Goal: Obtain resource: Download file/media

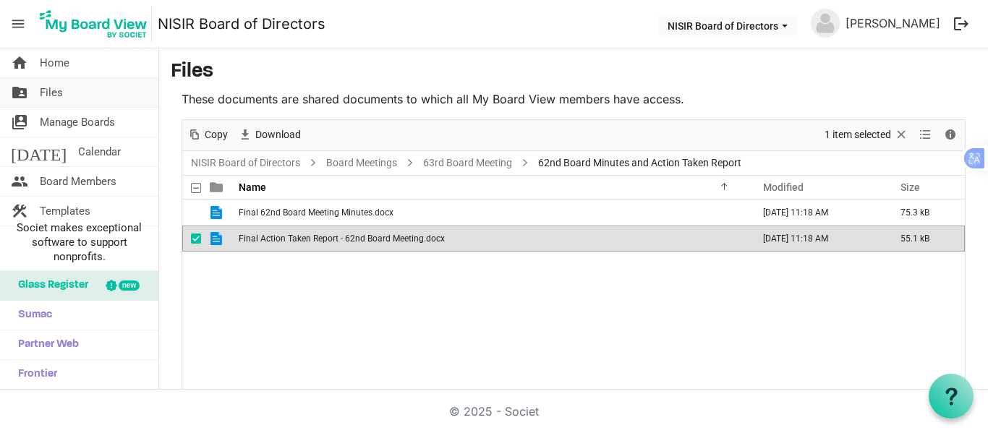
scroll to position [54, 0]
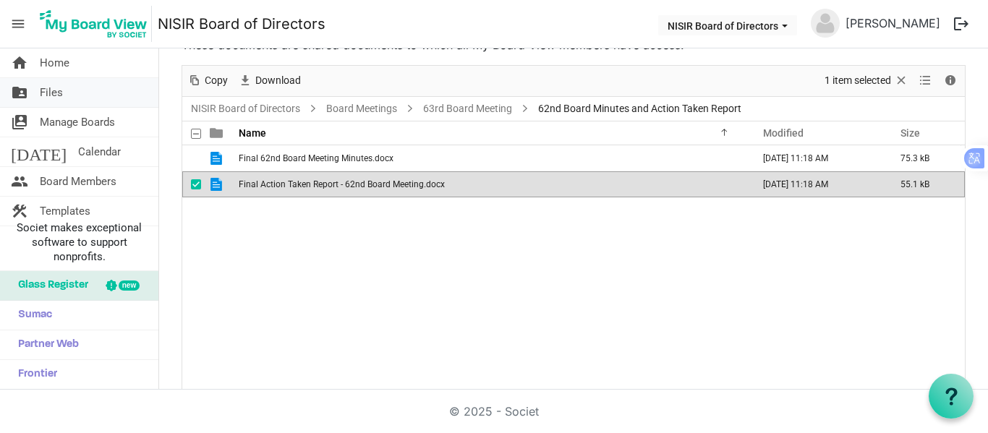
click at [67, 88] on link "folder_shared Files" at bounding box center [79, 92] width 158 height 29
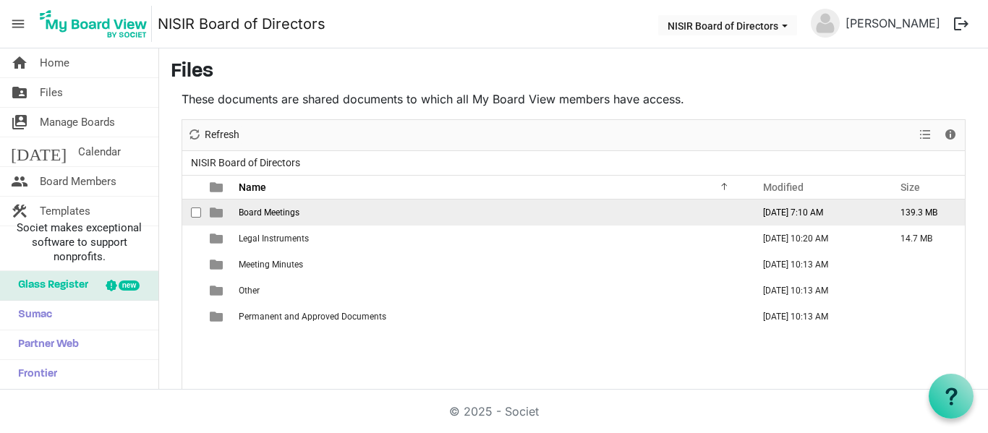
click at [257, 211] on span "Board Meetings" at bounding box center [269, 213] width 61 height 10
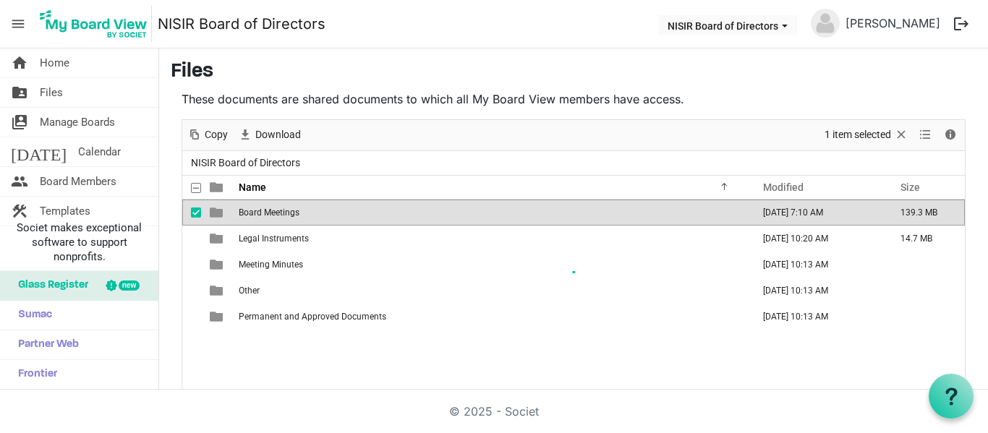
scroll to position [54, 0]
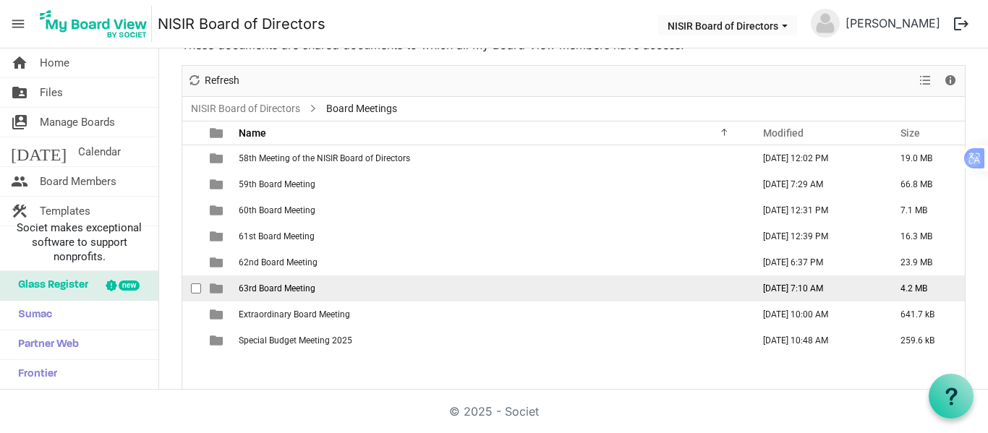
click at [255, 290] on span "63rd Board Meeting" at bounding box center [277, 289] width 77 height 10
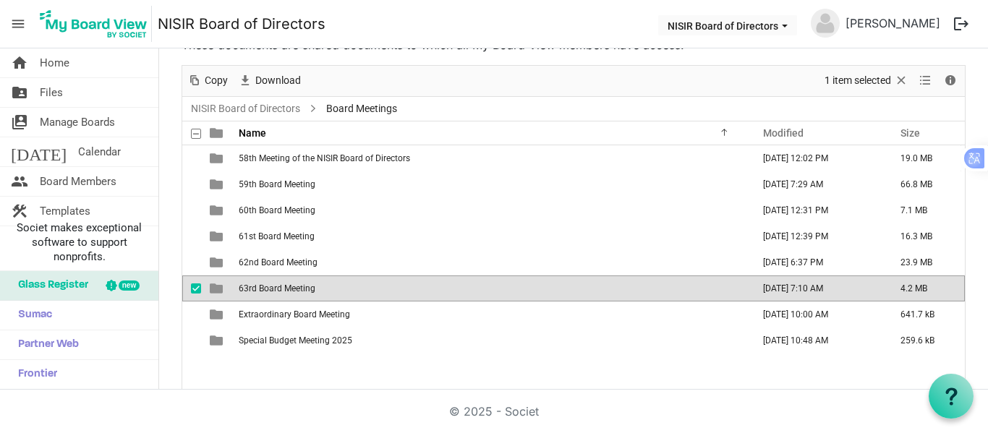
click at [255, 290] on span "63rd Board Meeting" at bounding box center [277, 289] width 77 height 10
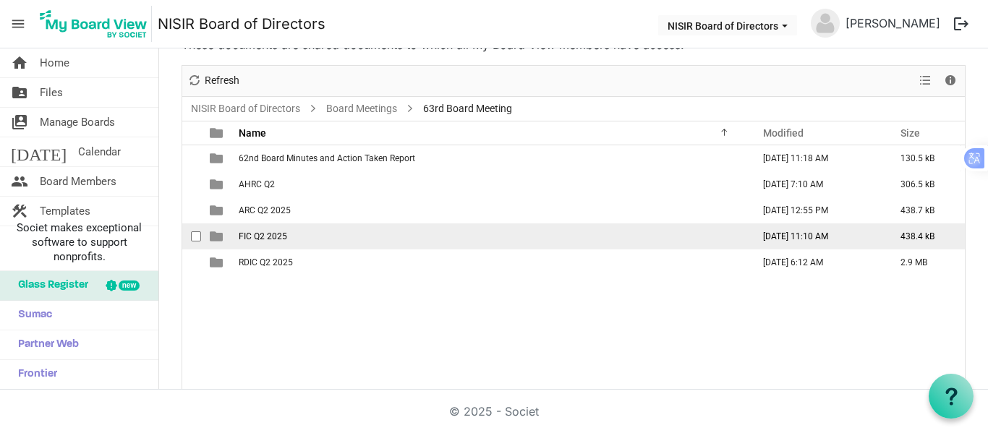
click at [268, 231] on span "FIC Q2 2025" at bounding box center [263, 236] width 48 height 10
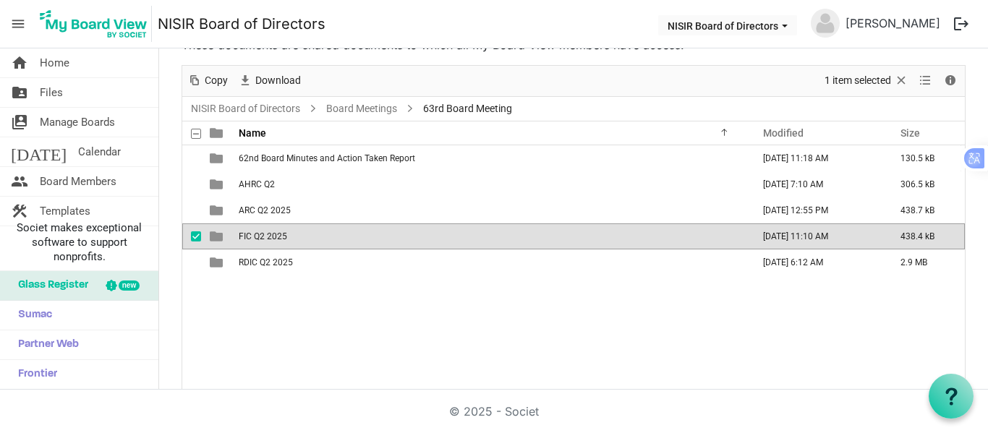
click at [268, 231] on span "FIC Q2 2025" at bounding box center [263, 236] width 48 height 10
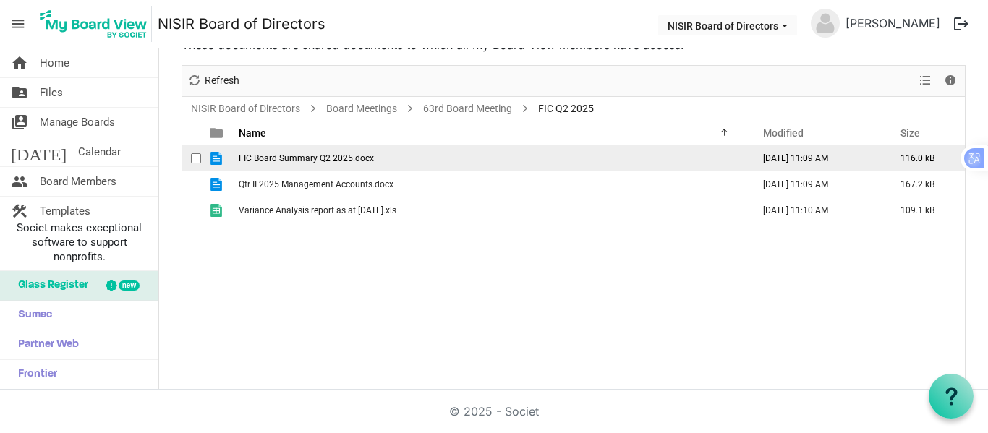
click at [282, 157] on span "FIC Board Summary Q2 2025.docx" at bounding box center [306, 158] width 135 height 10
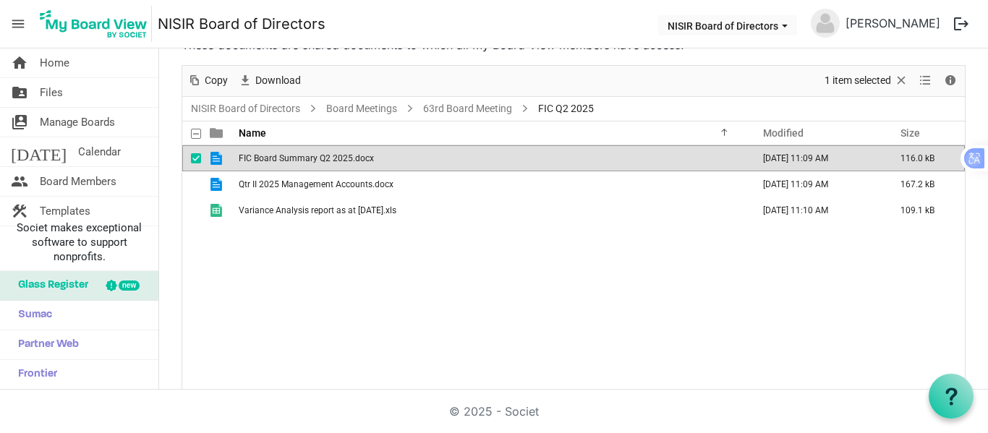
click at [282, 157] on span "FIC Board Summary Q2 2025.docx" at bounding box center [306, 158] width 135 height 10
click at [73, 95] on link "folder_shared Files" at bounding box center [79, 92] width 158 height 29
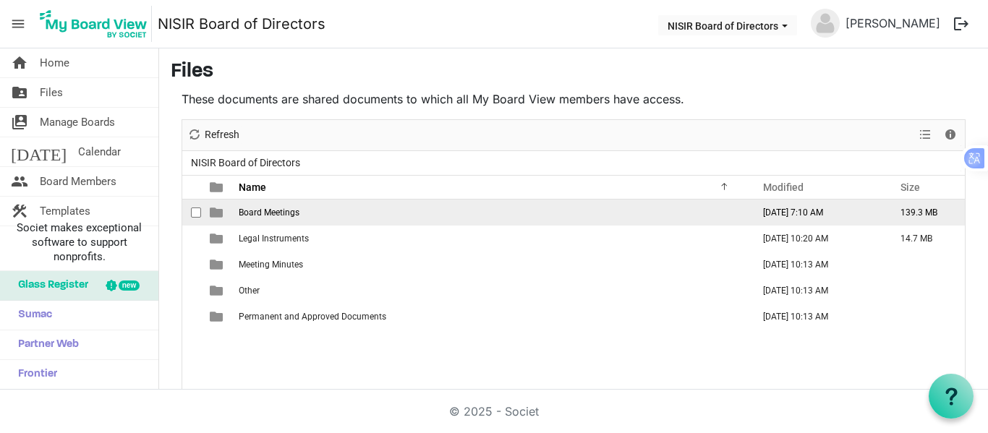
click at [265, 211] on span "Board Meetings" at bounding box center [269, 213] width 61 height 10
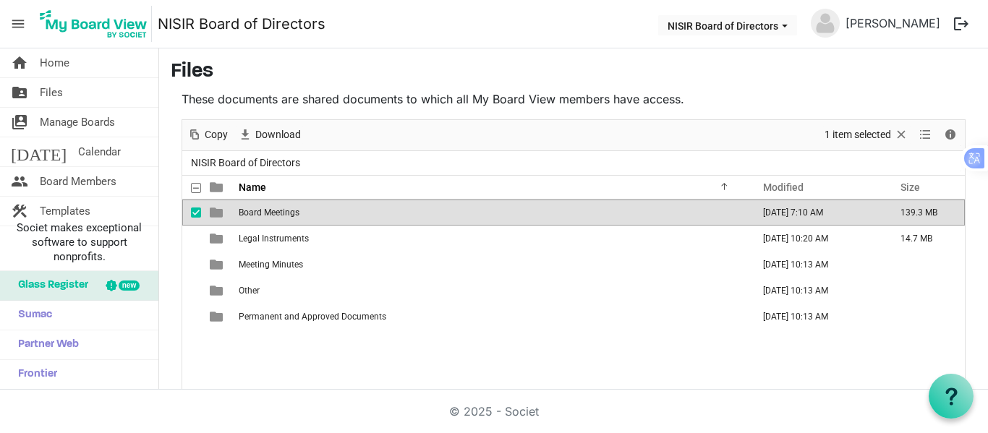
click at [265, 211] on span "Board Meetings" at bounding box center [269, 213] width 61 height 10
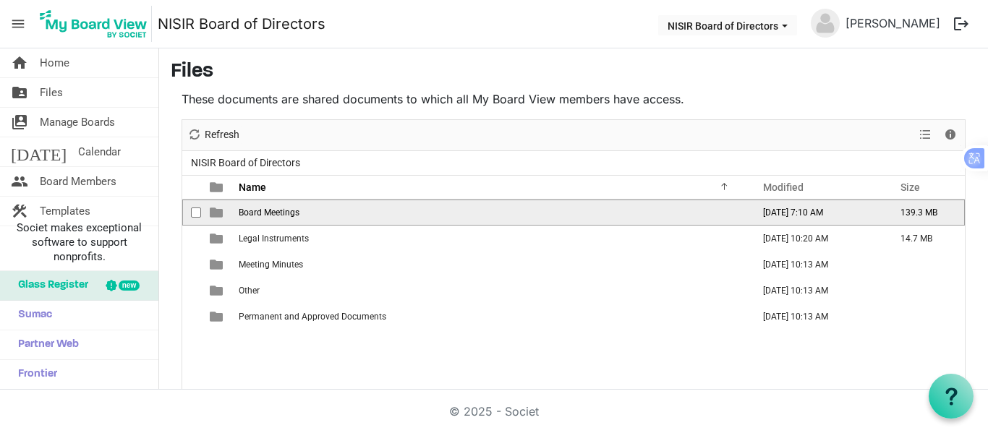
click at [265, 211] on span "Board Meetings" at bounding box center [269, 213] width 61 height 10
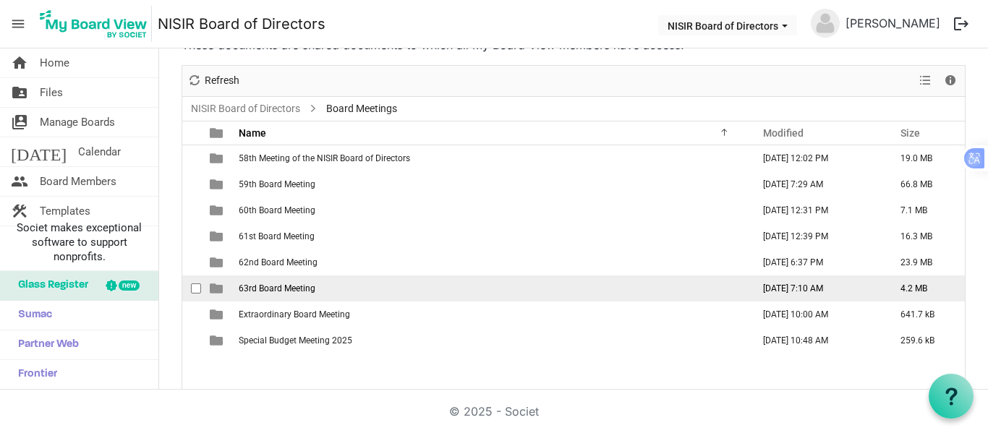
click at [289, 284] on span "63rd Board Meeting" at bounding box center [277, 289] width 77 height 10
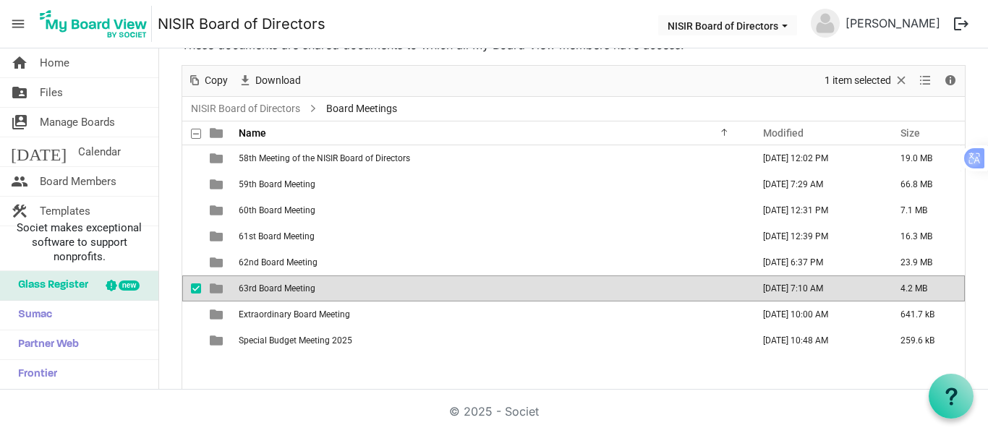
click at [289, 284] on span "63rd Board Meeting" at bounding box center [277, 289] width 77 height 10
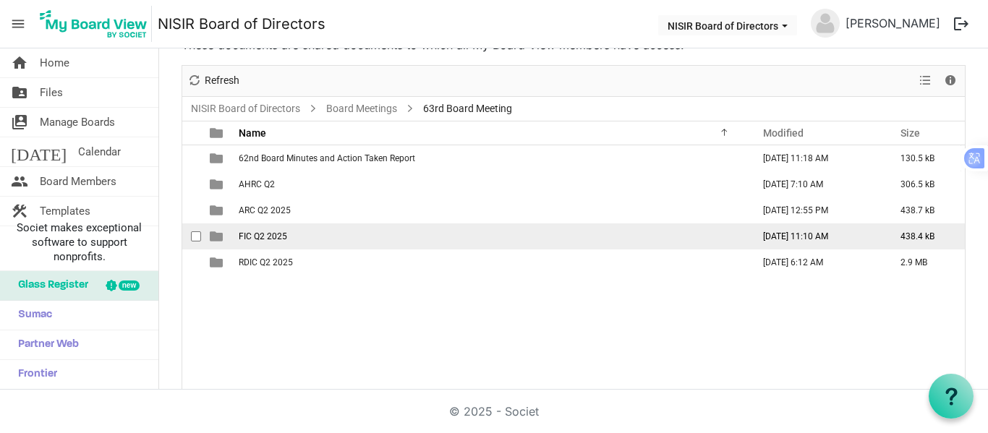
click at [281, 237] on span "FIC Q2 2025" at bounding box center [263, 236] width 48 height 10
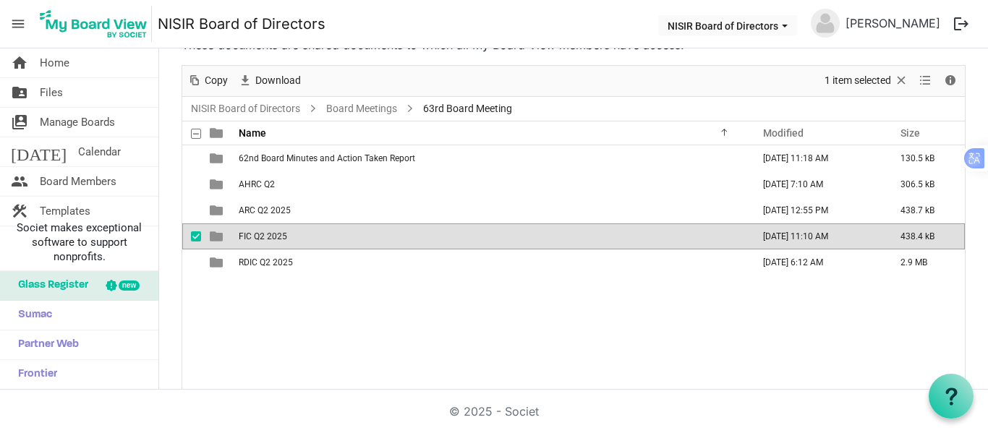
click at [281, 237] on span "FIC Q2 2025" at bounding box center [263, 236] width 48 height 10
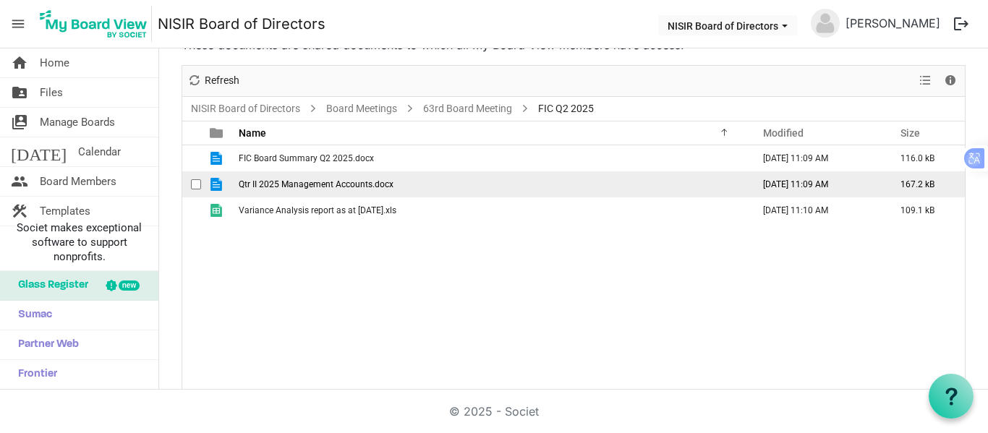
click at [306, 184] on span "Qtr II 2025 Management Accounts.docx" at bounding box center [316, 184] width 155 height 10
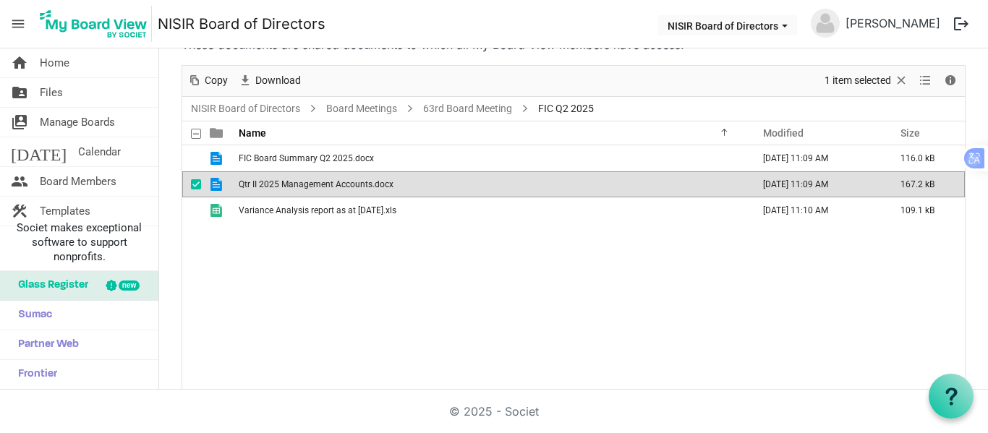
click at [306, 184] on span "Qtr II 2025 Management Accounts.docx" at bounding box center [316, 184] width 155 height 10
